Goal: Information Seeking & Learning: Find specific fact

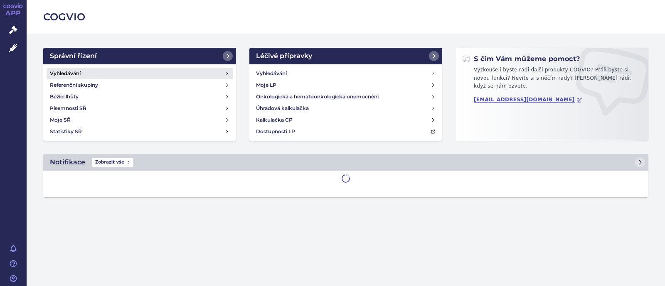
click at [97, 74] on link "Vyhledávání" at bounding box center [140, 74] width 186 height 12
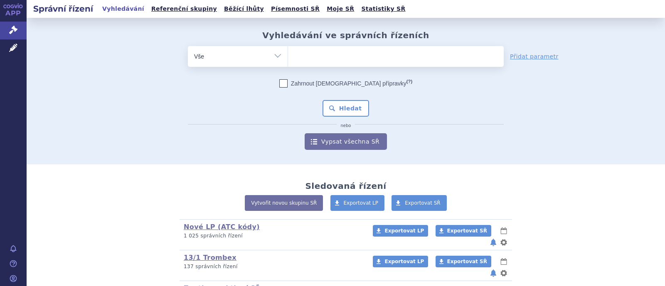
click at [265, 65] on div "odstranit Vše Spisová značka Typ SŘ Přípravek/SUKL kód" at bounding box center [346, 56] width 316 height 21
click at [270, 61] on select "Vše Spisová značka Typ SŘ Přípravek/SUKL kód Účastník/Držitel" at bounding box center [238, 55] width 100 height 19
select select "filter-atc-group"
click at [188, 46] on select "Vše Spisová značka Typ SŘ Přípravek/SUKL kód Účastník/Držitel" at bounding box center [238, 55] width 100 height 19
click at [347, 61] on ul at bounding box center [396, 54] width 216 height 17
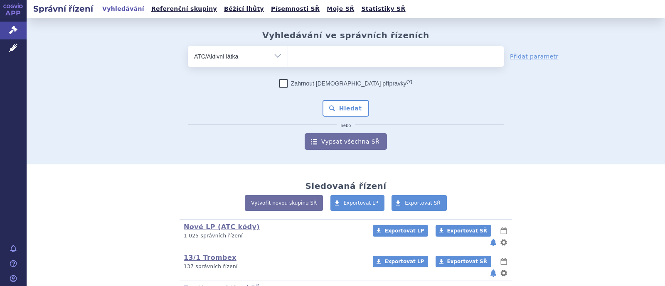
click at [288, 61] on select at bounding box center [287, 56] width 0 height 21
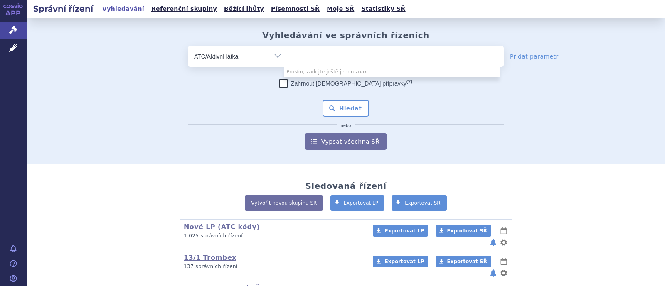
paste input "N07XX08"
type input "N07XX08"
select select "N07XX08"
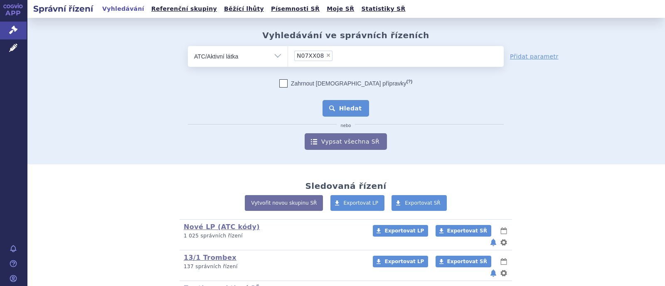
click at [342, 115] on button "Hledat" at bounding box center [345, 108] width 47 height 17
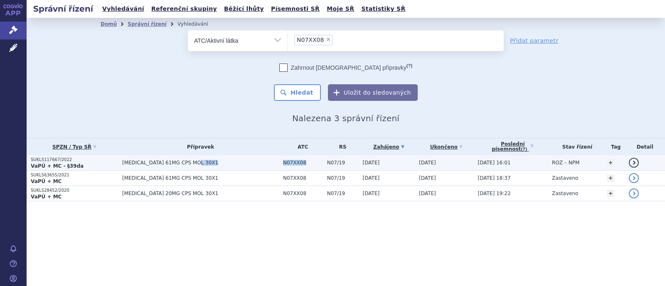
drag, startPoint x: 292, startPoint y: 165, endPoint x: 247, endPoint y: 161, distance: 44.7
click at [247, 161] on tr "SUKLS117667/2022 VaPÚ + MC - §39da VYNDAQEL 61MG CPS MOL 30X1 N07XX08 N07/19 03…" at bounding box center [346, 162] width 638 height 15
copy tr "N07XX08"
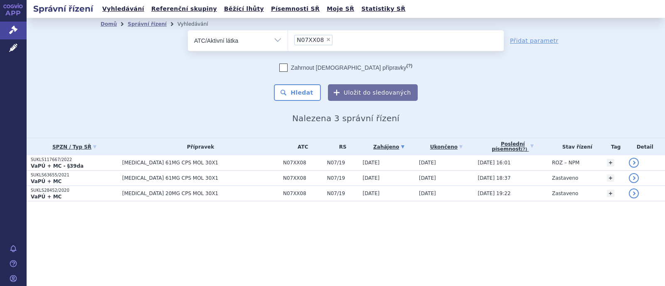
click at [326, 40] on span "×" at bounding box center [328, 39] width 5 height 5
click at [288, 40] on select "N07XX08" at bounding box center [287, 40] width 0 height 21
select select
type input "t"
select select "t"
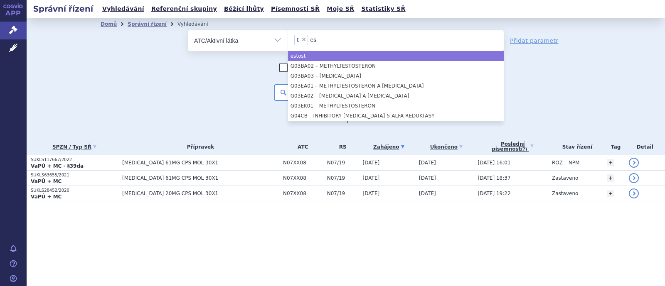
type input "e"
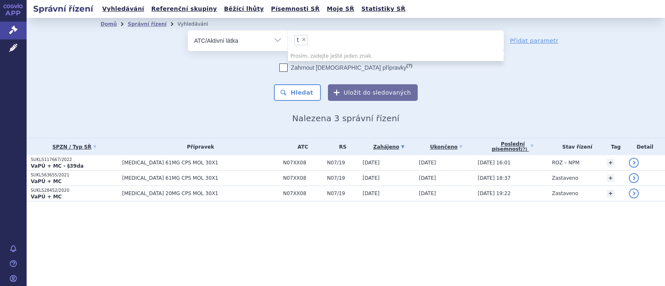
select select
type input "t"
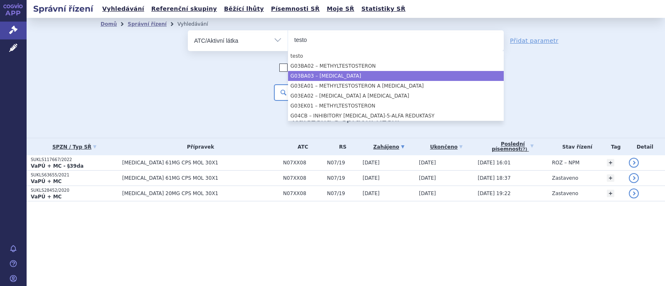
type input "testo"
select select "G03BA03"
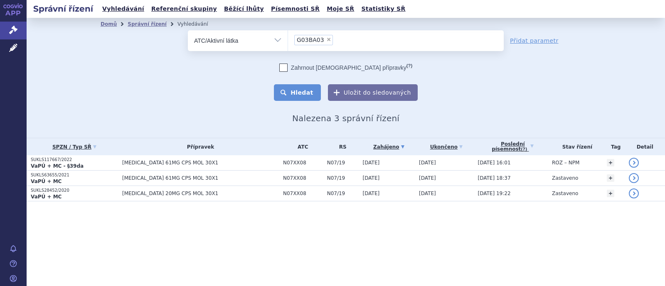
click at [304, 92] on button "Hledat" at bounding box center [297, 92] width 47 height 17
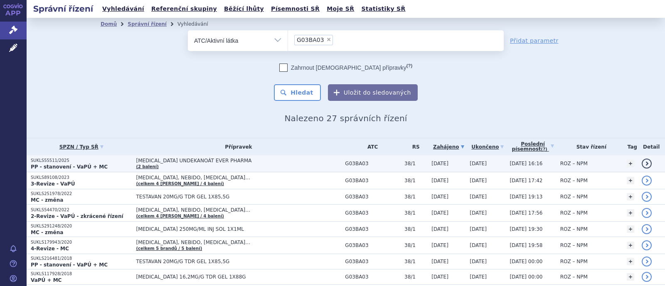
click at [234, 167] on td "TESTOSTERON UNDEKANOÁT EVER PHARMA (2 balení)" at bounding box center [236, 163] width 209 height 17
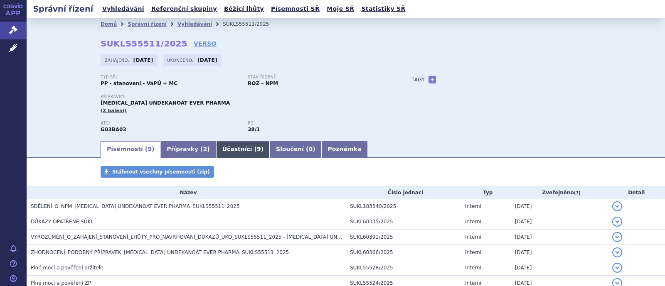
click at [216, 150] on link "Účastníci ( 9 )" at bounding box center [243, 149] width 54 height 17
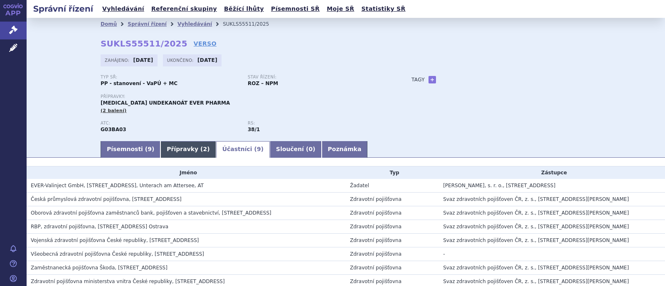
click at [176, 152] on link "Přípravky ( 2 )" at bounding box center [187, 149] width 55 height 17
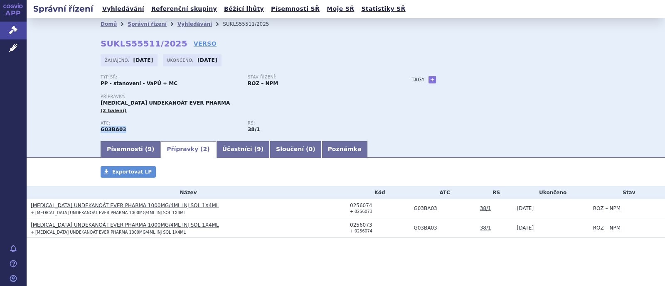
drag, startPoint x: 124, startPoint y: 132, endPoint x: 95, endPoint y: 128, distance: 29.8
click at [95, 128] on div "Domů Správní řízení Vyhledávání SUKLS55511/2025 SUKLS55511/2025 VERSO [GEOGRAPH…" at bounding box center [345, 85] width 523 height 110
copy strong "G03BA03"
click at [140, 25] on link "Správní řízení" at bounding box center [147, 24] width 39 height 6
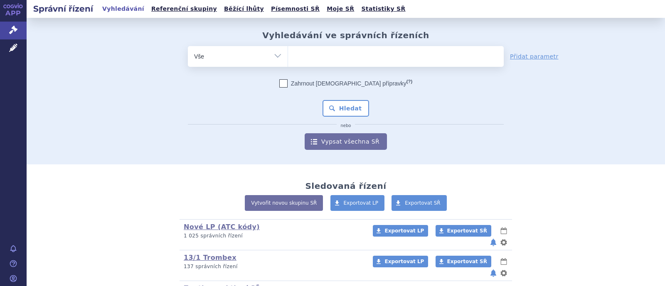
click at [273, 57] on select "Vše Spisová značka Typ SŘ Přípravek/SUKL kód Účastník/Držitel" at bounding box center [238, 55] width 100 height 19
select select "filter-atc-group"
click at [188, 46] on select "Vše Spisová značka Typ SŘ Přípravek/SUKL kód Účastník/Držitel" at bounding box center [238, 55] width 100 height 19
click at [324, 52] on ul at bounding box center [396, 54] width 216 height 17
click at [288, 52] on select at bounding box center [287, 56] width 0 height 21
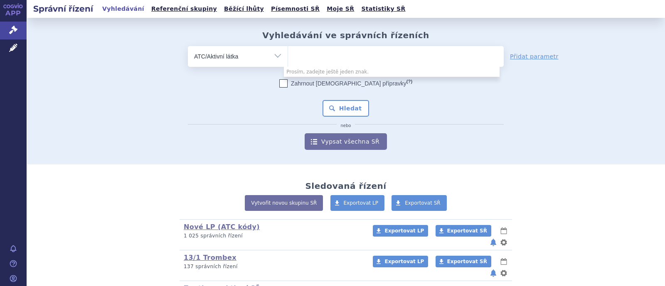
paste input "A05AA02"
type input "A05AA02"
select select "A05AA02"
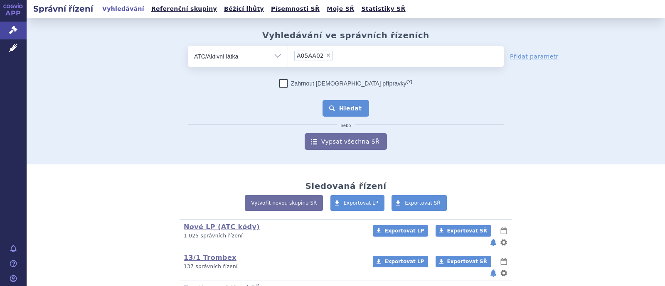
click at [343, 111] on button "Hledat" at bounding box center [345, 108] width 47 height 17
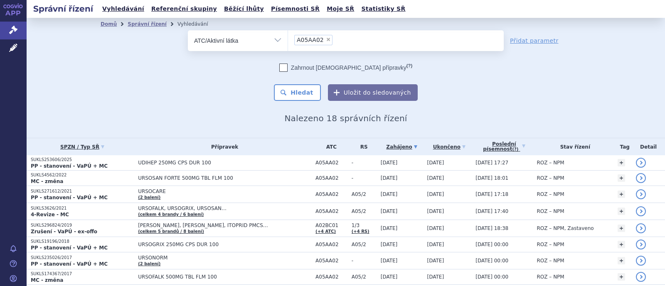
click at [326, 41] on span "×" at bounding box center [328, 39] width 5 height 5
click at [288, 41] on select "A05AA02" at bounding box center [287, 40] width 0 height 21
select select
type input "N06AX26"
select select "N06AX26"
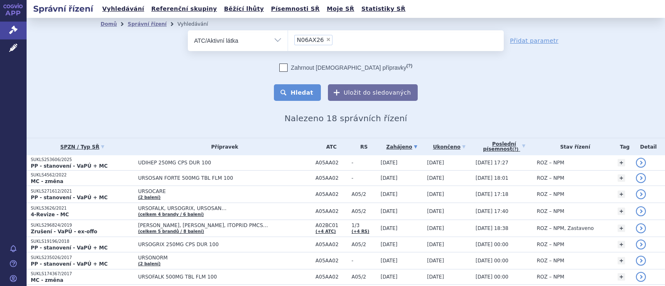
click at [303, 91] on button "Hledat" at bounding box center [297, 92] width 47 height 17
